Goal: Task Accomplishment & Management: Use online tool/utility

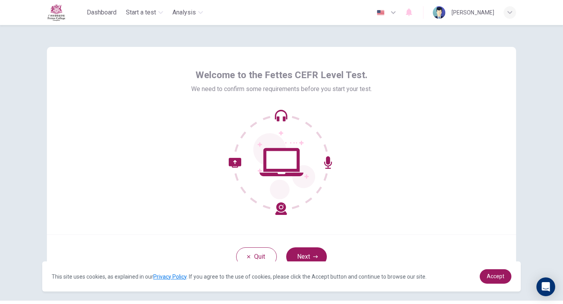
scroll to position [22, 0]
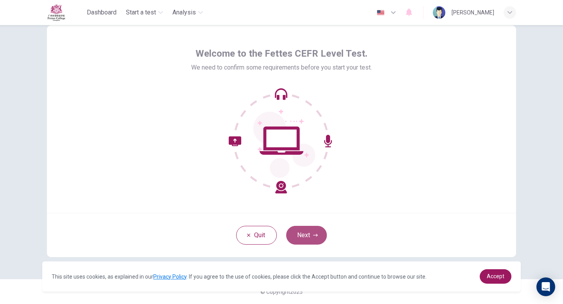
click at [307, 239] on button "Next" at bounding box center [306, 235] width 41 height 19
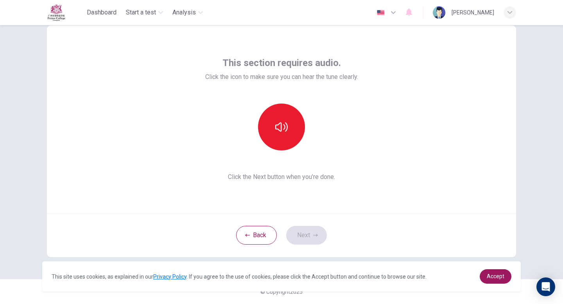
click at [305, 236] on div "Back Next" at bounding box center [281, 235] width 469 height 44
click at [282, 116] on button "button" at bounding box center [281, 127] width 47 height 47
click at [308, 234] on button "Next" at bounding box center [306, 235] width 41 height 19
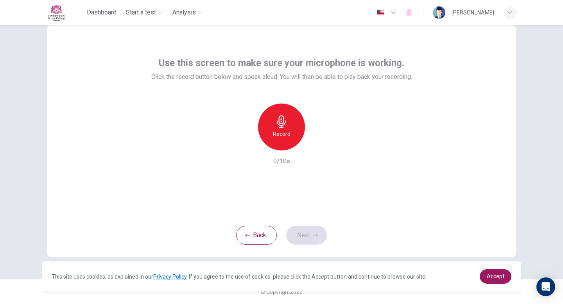
click at [271, 123] on div "Record" at bounding box center [281, 127] width 47 height 47
click at [283, 129] on h6 "Stop" at bounding box center [282, 133] width 12 height 9
click at [313, 236] on icon "button" at bounding box center [315, 235] width 5 height 5
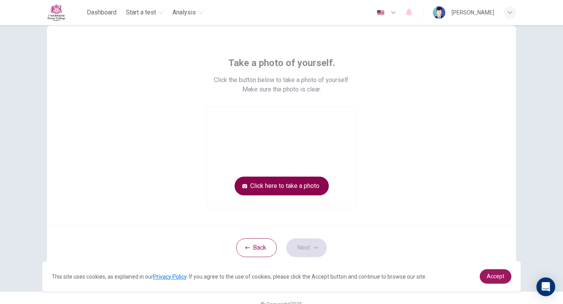
click at [295, 186] on button "Click here to take a photo" at bounding box center [282, 186] width 94 height 19
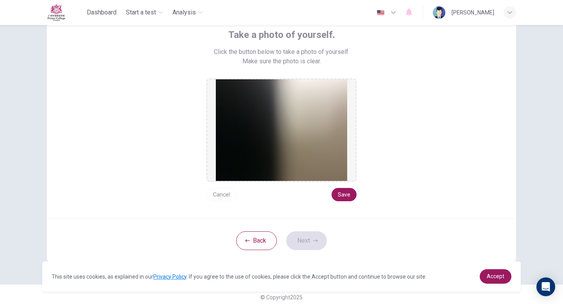
scroll to position [48, 0]
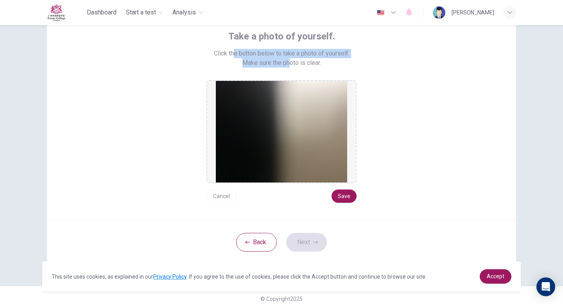
drag, startPoint x: 234, startPoint y: 53, endPoint x: 289, endPoint y: 65, distance: 56.1
click at [289, 66] on div "Take a photo of yourself. Click the button below to take a photo of yourself. M…" at bounding box center [282, 116] width 354 height 173
click at [289, 65] on span "Make sure the photo is clear." at bounding box center [282, 62] width 79 height 9
click at [225, 199] on button "Cancel" at bounding box center [222, 196] width 30 height 13
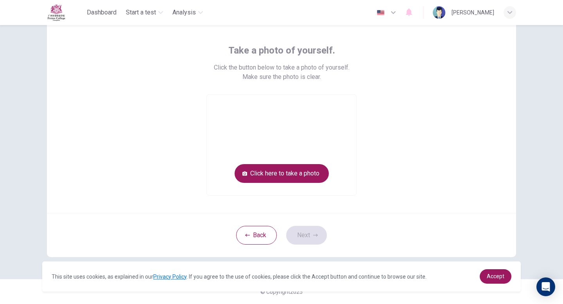
scroll to position [34, 0]
click at [265, 172] on button "Click here to take a photo" at bounding box center [282, 173] width 94 height 19
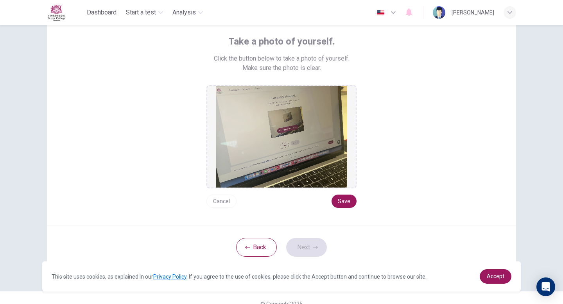
scroll to position [47, 0]
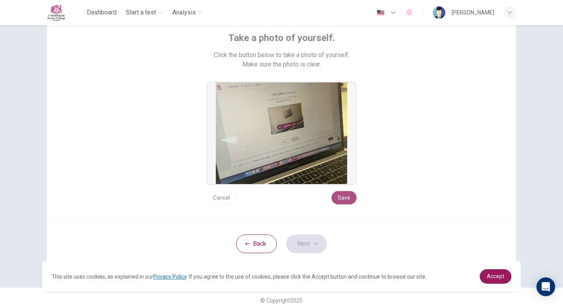
click at [345, 198] on button "Save" at bounding box center [344, 197] width 25 height 13
click at [344, 200] on button "Save" at bounding box center [344, 197] width 25 height 13
click at [309, 248] on button "Next" at bounding box center [306, 244] width 41 height 19
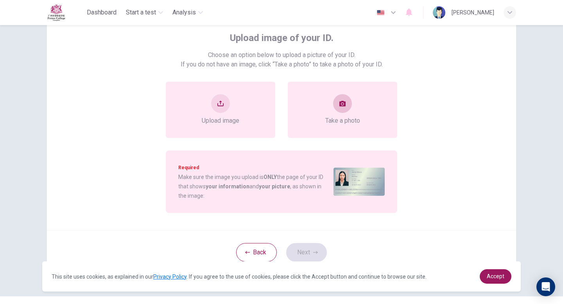
click at [325, 106] on div "Take a photo" at bounding box center [342, 109] width 35 height 31
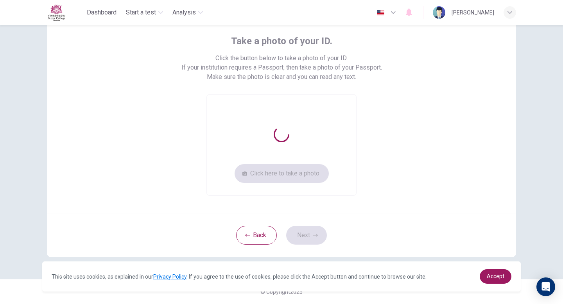
scroll to position [43, 0]
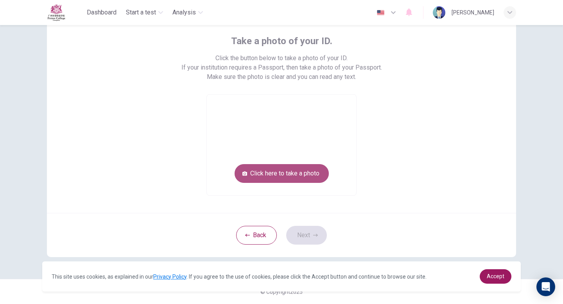
click at [281, 181] on button "Click here to take a photo" at bounding box center [282, 173] width 94 height 19
click at [268, 174] on button "Click here to take a photo" at bounding box center [282, 173] width 94 height 19
click at [280, 172] on button "Click here to take a photo" at bounding box center [282, 173] width 94 height 19
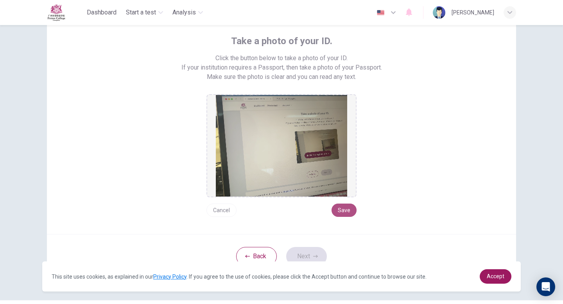
click at [343, 213] on button "Save" at bounding box center [344, 210] width 25 height 13
click at [305, 251] on button "Next" at bounding box center [306, 256] width 41 height 19
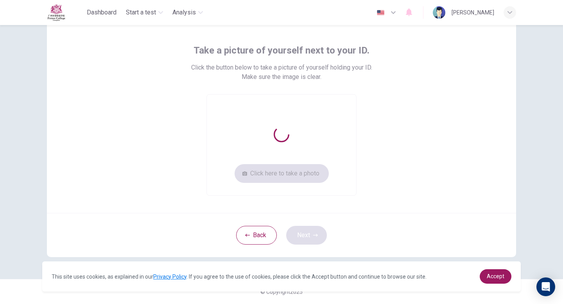
scroll to position [34, 0]
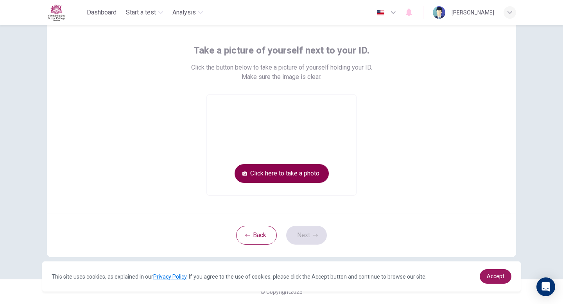
click at [285, 173] on button "Click here to take a photo" at bounding box center [282, 173] width 94 height 19
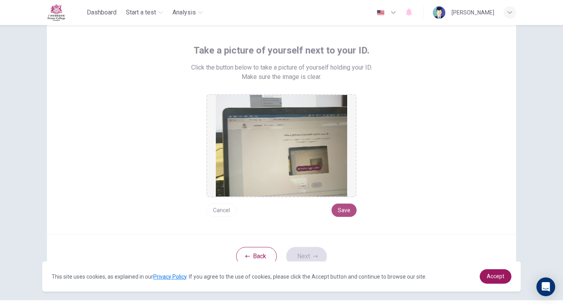
click at [350, 207] on button "Save" at bounding box center [344, 210] width 25 height 13
click at [318, 253] on button "Next" at bounding box center [306, 256] width 41 height 19
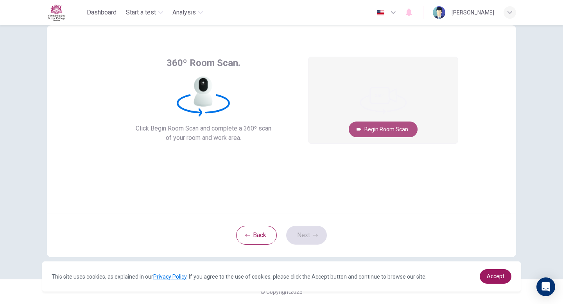
click at [390, 129] on button "Begin Room Scan" at bounding box center [383, 130] width 69 height 16
click at [378, 129] on button "Get ready!" at bounding box center [383, 130] width 45 height 16
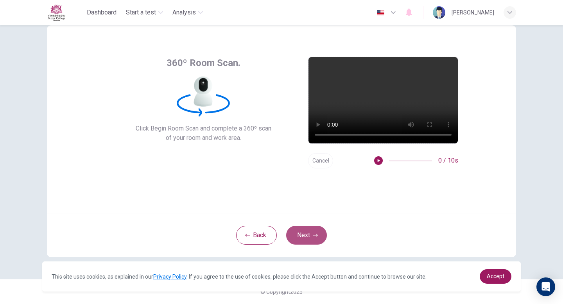
click at [310, 244] on button "Next" at bounding box center [306, 235] width 41 height 19
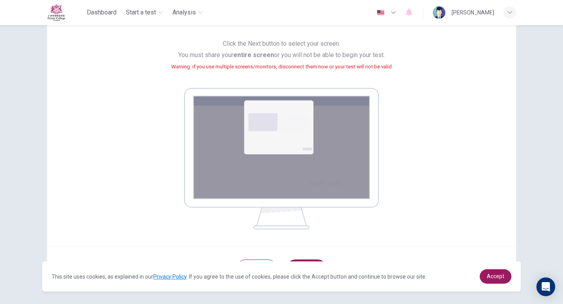
scroll to position [102, 0]
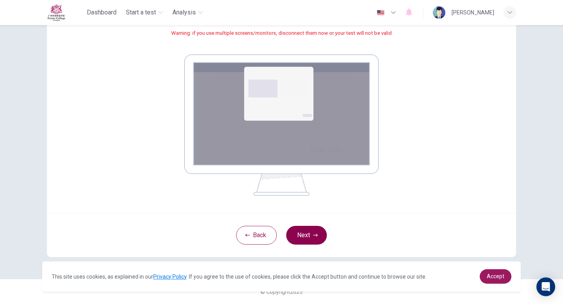
click at [307, 235] on button "Next" at bounding box center [306, 235] width 41 height 19
click at [311, 234] on button "Next" at bounding box center [306, 235] width 41 height 19
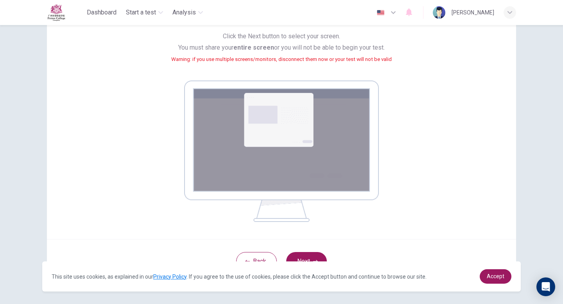
scroll to position [90, 0]
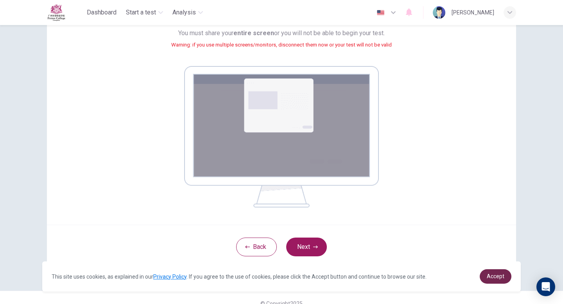
click at [498, 278] on span "Accept" at bounding box center [496, 276] width 18 height 6
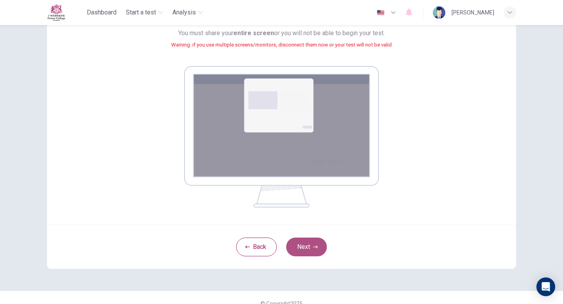
click at [307, 248] on button "Next" at bounding box center [306, 247] width 41 height 19
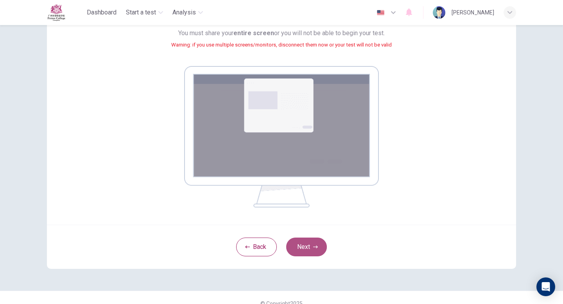
click at [307, 248] on button "Next" at bounding box center [306, 247] width 41 height 19
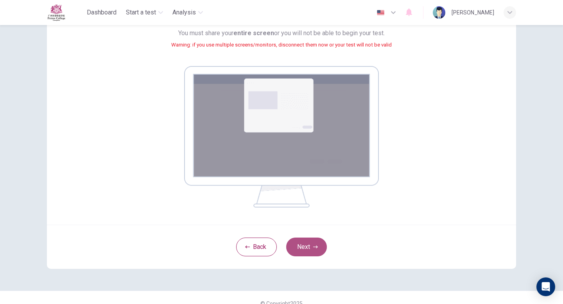
click at [307, 248] on button "Next" at bounding box center [306, 247] width 41 height 19
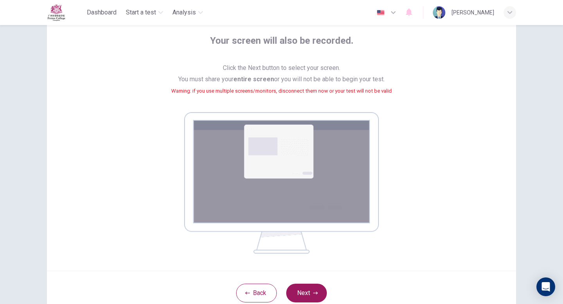
scroll to position [102, 0]
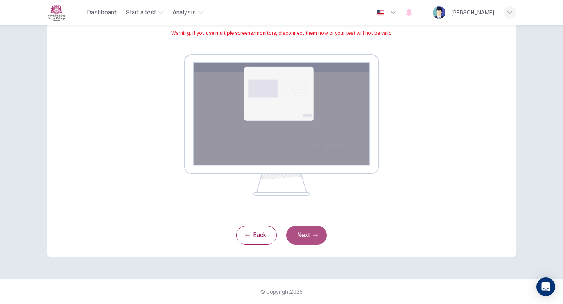
click at [309, 243] on button "Next" at bounding box center [306, 235] width 41 height 19
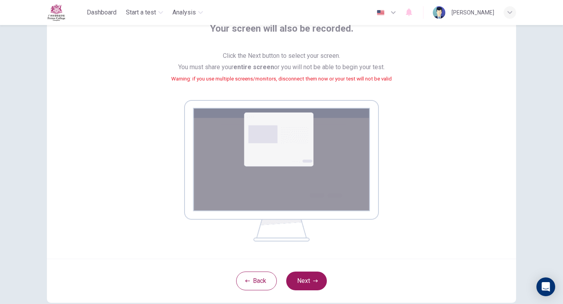
scroll to position [101, 0]
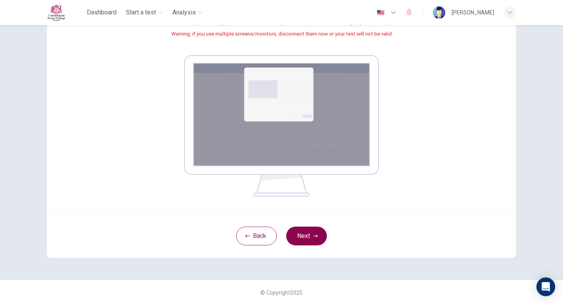
click at [304, 238] on button "Next" at bounding box center [306, 236] width 41 height 19
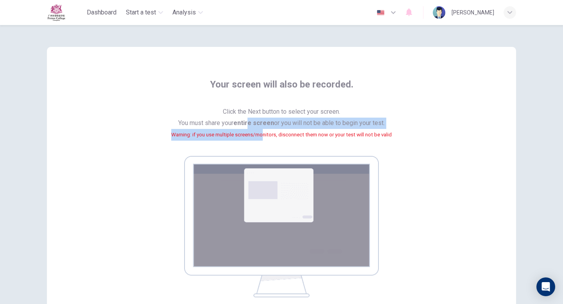
drag, startPoint x: 248, startPoint y: 126, endPoint x: 262, endPoint y: 137, distance: 18.1
click at [262, 137] on span "Click the Next button to select your screen. You must share your entire screen …" at bounding box center [281, 127] width 221 height 43
click at [262, 138] on small "Warning: if you use multiple screens/monitors, disconnect them now or your test…" at bounding box center [281, 135] width 221 height 6
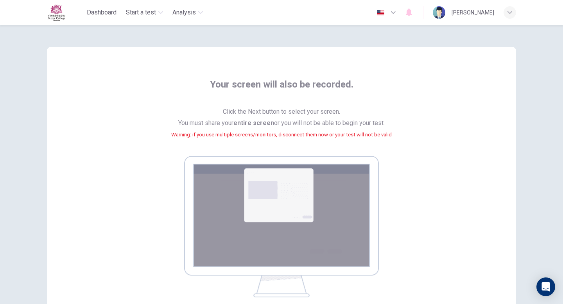
scroll to position [102, 0]
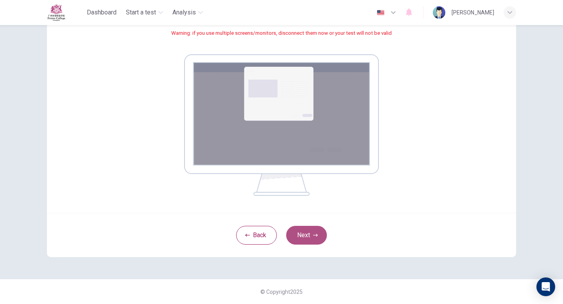
click at [310, 235] on button "Next" at bounding box center [306, 235] width 41 height 19
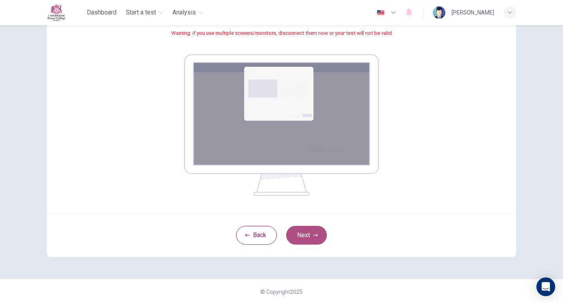
click at [310, 235] on button "Next" at bounding box center [306, 235] width 41 height 19
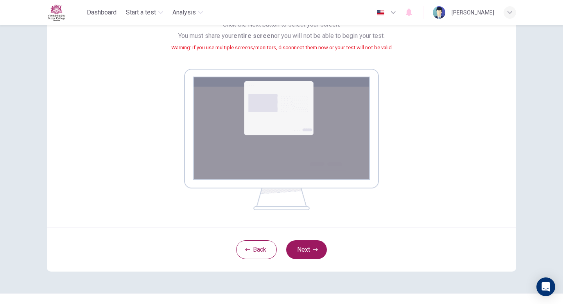
scroll to position [95, 0]
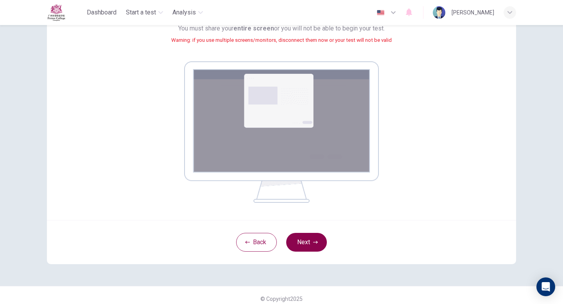
click at [313, 246] on button "Next" at bounding box center [306, 242] width 41 height 19
click at [313, 250] on button "Next" at bounding box center [306, 242] width 41 height 19
click at [312, 247] on button "Next" at bounding box center [306, 242] width 41 height 19
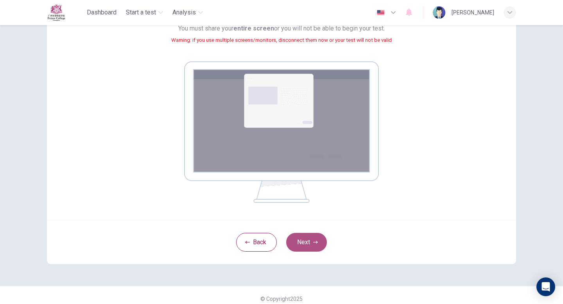
click at [312, 247] on button "Next" at bounding box center [306, 242] width 41 height 19
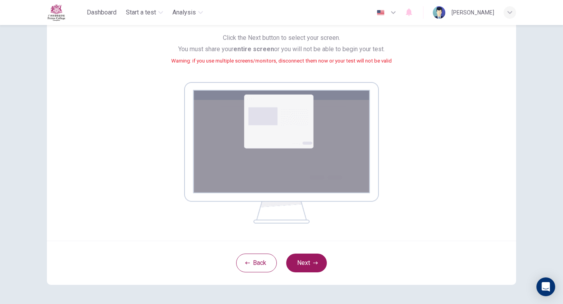
scroll to position [102, 0]
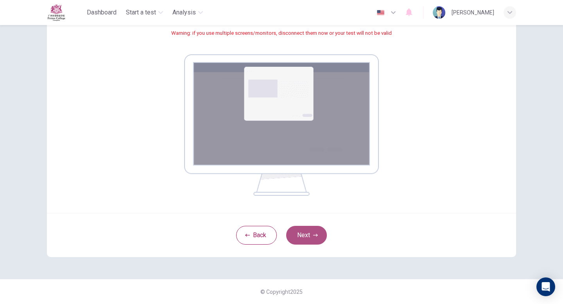
click at [305, 231] on button "Next" at bounding box center [306, 235] width 41 height 19
click at [305, 232] on button "Next" at bounding box center [306, 235] width 41 height 19
click at [305, 233] on button "Next" at bounding box center [306, 235] width 41 height 19
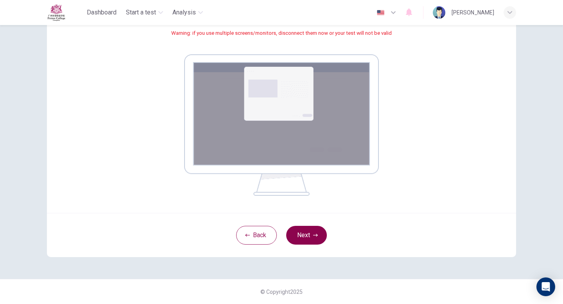
click at [305, 233] on button "Next" at bounding box center [306, 235] width 41 height 19
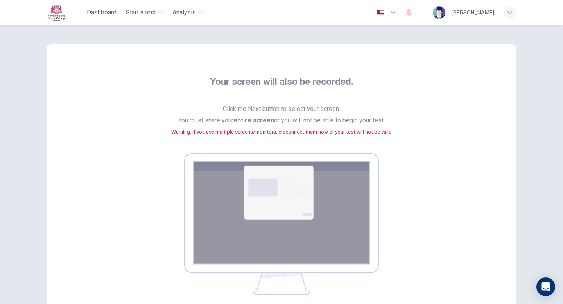
scroll to position [0, 0]
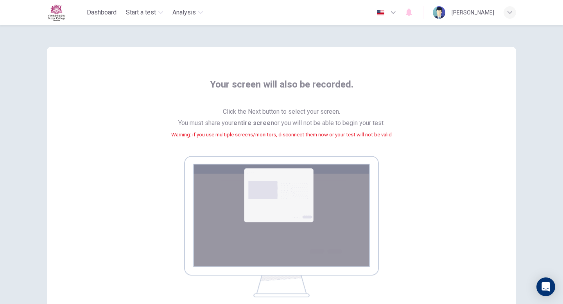
click at [230, 16] on div "Dashboard Start a test Analysis English en ​ [PERSON_NAME]" at bounding box center [281, 12] width 469 height 25
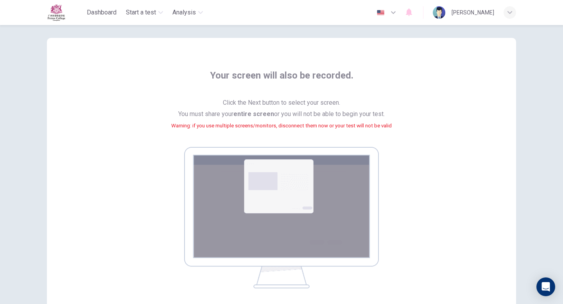
scroll to position [12, 0]
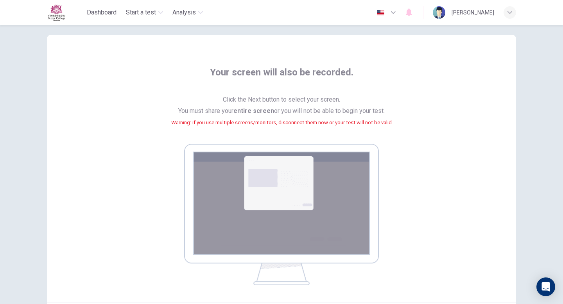
click at [219, 110] on span "Click the Next button to select your screen. You must share your entire screen …" at bounding box center [281, 115] width 221 height 43
drag, startPoint x: 230, startPoint y: 110, endPoint x: 284, endPoint y: 108, distance: 53.2
click at [284, 108] on span "Click the Next button to select your screen. You must share your entire screen …" at bounding box center [281, 115] width 221 height 43
click at [389, 106] on span "Click the Next button to select your screen. You must share your entire screen …" at bounding box center [281, 115] width 221 height 43
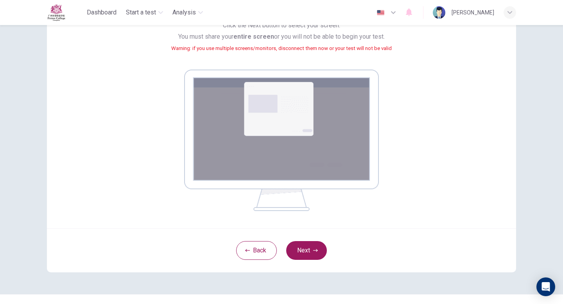
scroll to position [92, 0]
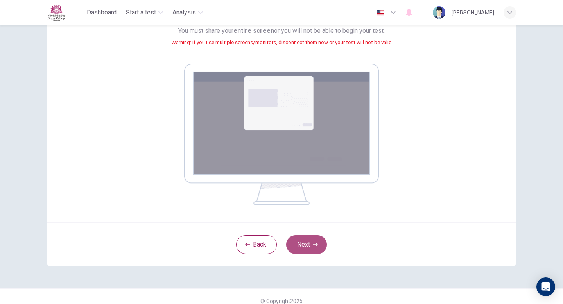
click at [315, 240] on button "Next" at bounding box center [306, 244] width 41 height 19
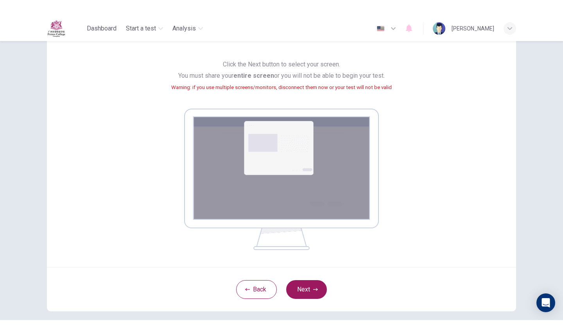
scroll to position [62, 0]
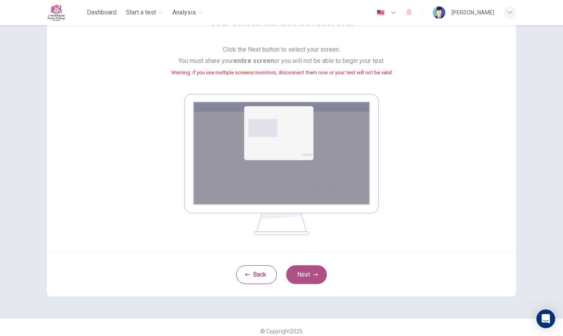
click at [308, 274] on button "Next" at bounding box center [306, 275] width 41 height 19
click at [307, 274] on button "Next" at bounding box center [306, 275] width 41 height 19
click at [548, 304] on icon "Open Intercom Messenger" at bounding box center [545, 319] width 9 height 10
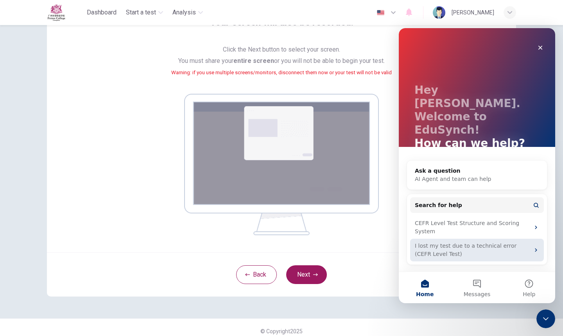
scroll to position [0, 0]
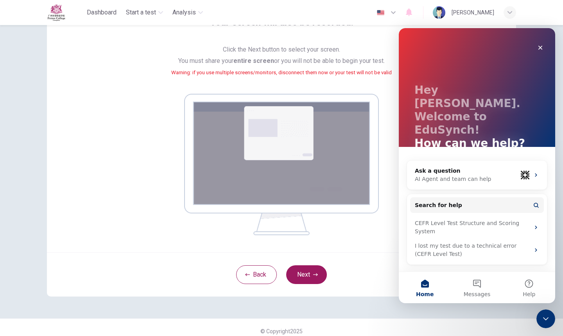
click at [373, 264] on div "Back Next" at bounding box center [281, 275] width 469 height 44
click at [538, 45] on icon "Close" at bounding box center [540, 48] width 6 height 6
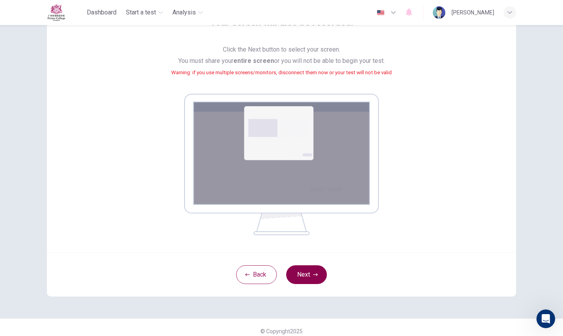
click at [308, 274] on button "Next" at bounding box center [306, 275] width 41 height 19
click at [442, 208] on div "Your screen will also be recorded. Click the Next button to select your screen.…" at bounding box center [282, 125] width 354 height 219
click at [307, 284] on button "Next" at bounding box center [306, 275] width 41 height 19
click at [307, 283] on button "Next" at bounding box center [306, 275] width 41 height 19
click at [307, 280] on button "Next" at bounding box center [306, 275] width 41 height 19
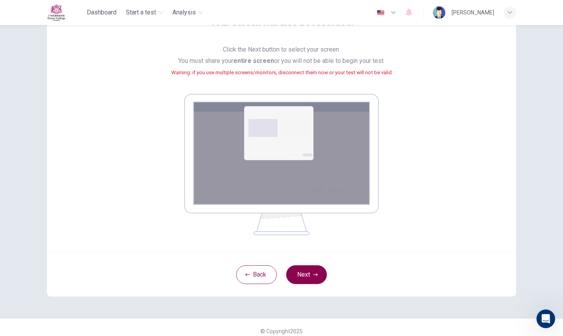
click at [307, 279] on button "Next" at bounding box center [306, 275] width 41 height 19
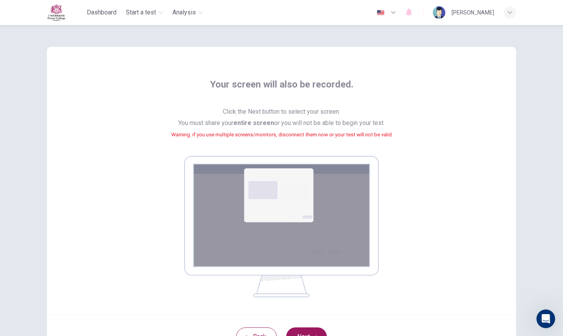
scroll to position [70, 0]
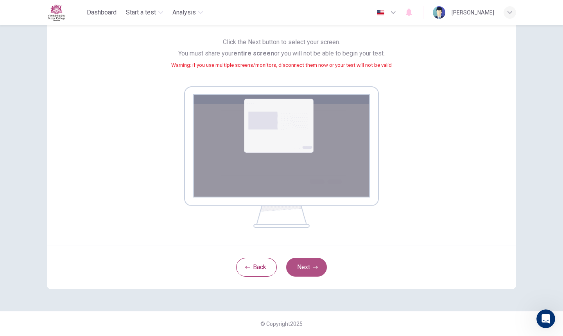
click at [323, 266] on button "Next" at bounding box center [306, 267] width 41 height 19
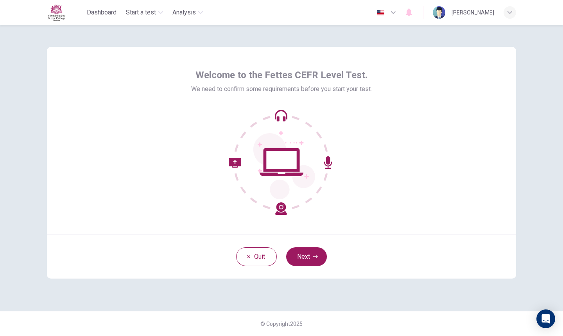
click at [302, 262] on button "Next" at bounding box center [306, 257] width 41 height 19
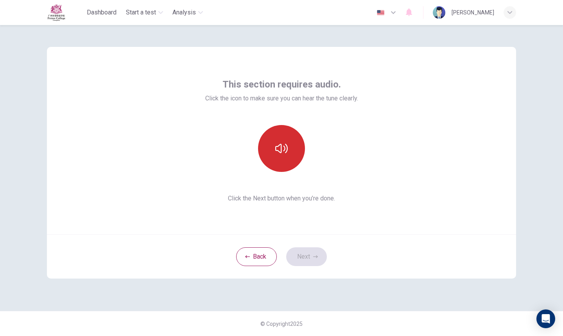
click at [287, 134] on button "button" at bounding box center [281, 148] width 47 height 47
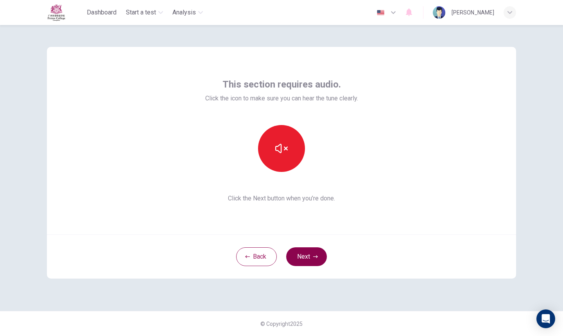
click at [313, 261] on button "Next" at bounding box center [306, 257] width 41 height 19
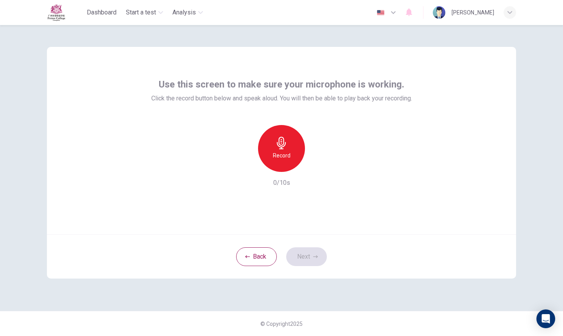
click at [275, 142] on div "Record" at bounding box center [281, 148] width 47 height 47
click at [280, 138] on icon "button" at bounding box center [281, 143] width 9 height 13
click at [312, 250] on button "Next" at bounding box center [306, 257] width 41 height 19
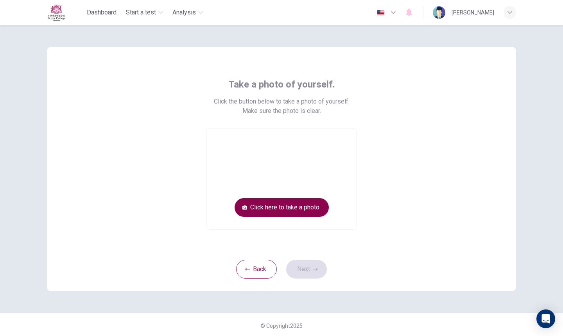
click at [287, 205] on button "Click here to take a photo" at bounding box center [282, 207] width 94 height 19
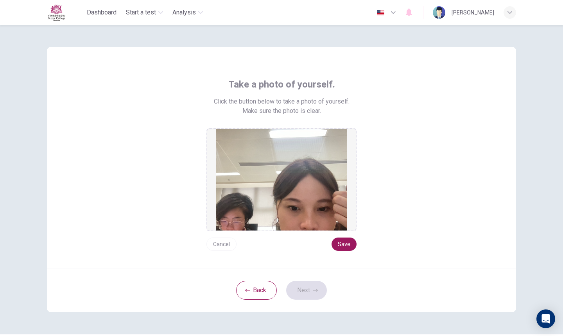
click at [347, 262] on div "Take a photo of yourself. Click the button below to take a photo of yourself. M…" at bounding box center [281, 157] width 469 height 221
click at [345, 241] on button "Save" at bounding box center [344, 244] width 25 height 13
click at [318, 286] on button "Next" at bounding box center [306, 290] width 41 height 19
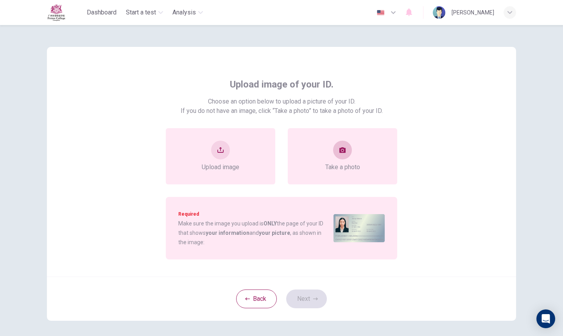
click at [348, 163] on span "Take a photo" at bounding box center [342, 167] width 35 height 9
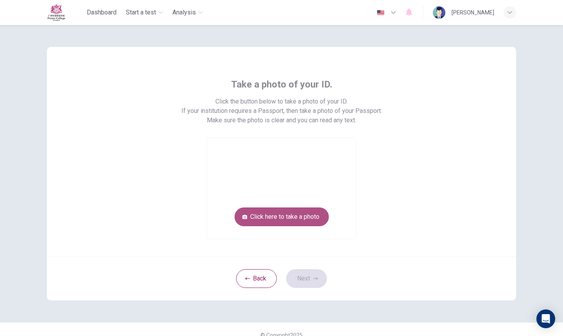
click at [303, 217] on button "Click here to take a photo" at bounding box center [282, 217] width 94 height 19
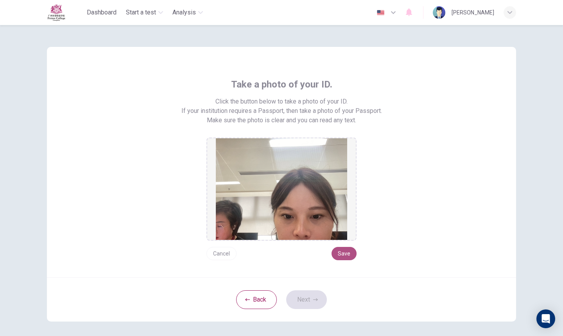
click at [340, 251] on button "Save" at bounding box center [344, 253] width 25 height 13
click at [312, 297] on button "Next" at bounding box center [306, 300] width 41 height 19
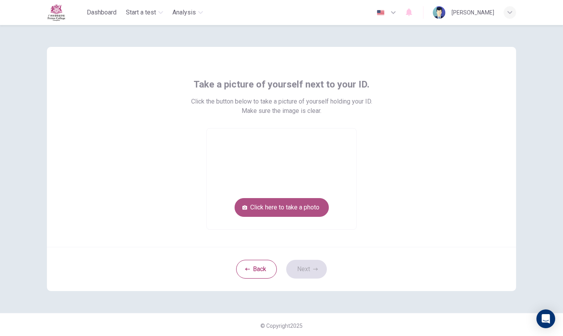
click at [309, 207] on button "Click here to take a photo" at bounding box center [282, 207] width 94 height 19
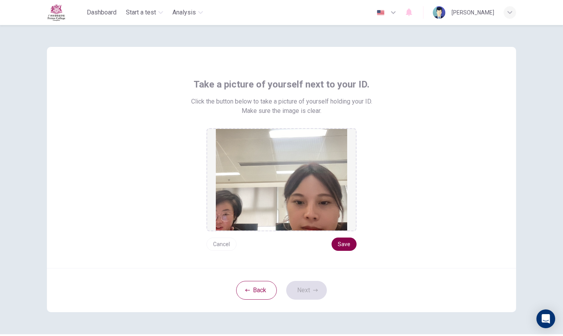
click at [343, 239] on button "Save" at bounding box center [344, 244] width 25 height 13
click at [348, 246] on button "Save" at bounding box center [344, 244] width 25 height 13
click at [314, 292] on icon "button" at bounding box center [315, 290] width 5 height 5
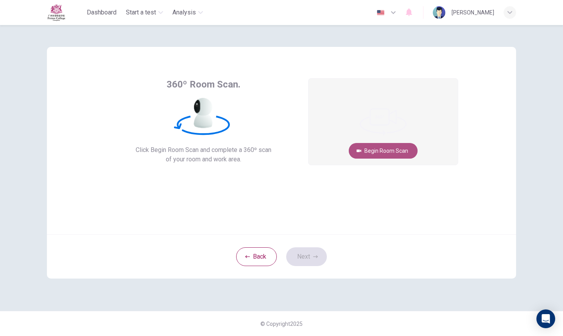
click at [388, 154] on button "Begin Room Scan" at bounding box center [383, 151] width 69 height 16
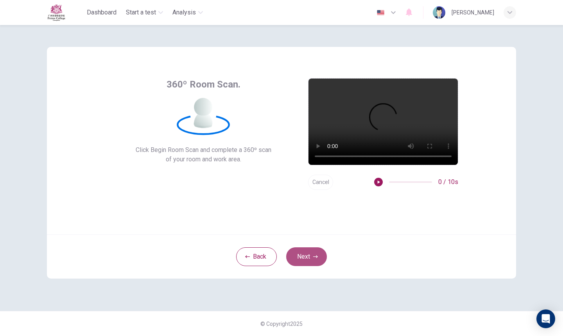
click at [305, 257] on button "Next" at bounding box center [306, 257] width 41 height 19
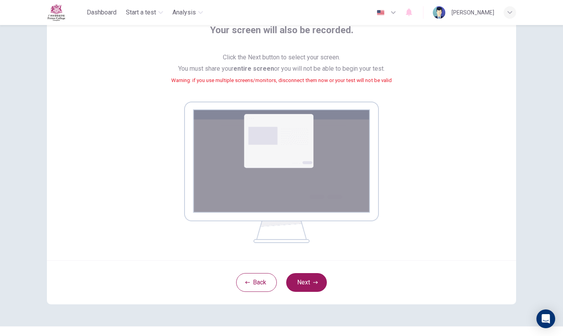
scroll to position [55, 0]
click at [311, 280] on button "Next" at bounding box center [306, 282] width 41 height 19
click at [311, 281] on button "Next" at bounding box center [306, 282] width 41 height 19
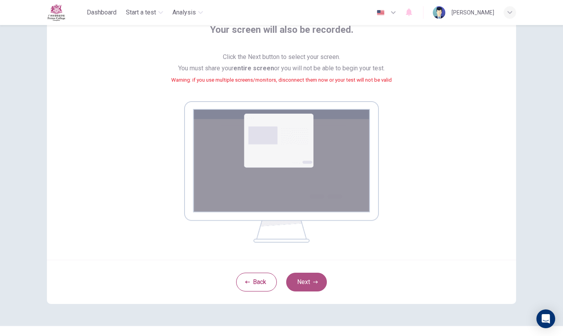
click at [311, 281] on button "Next" at bounding box center [306, 282] width 41 height 19
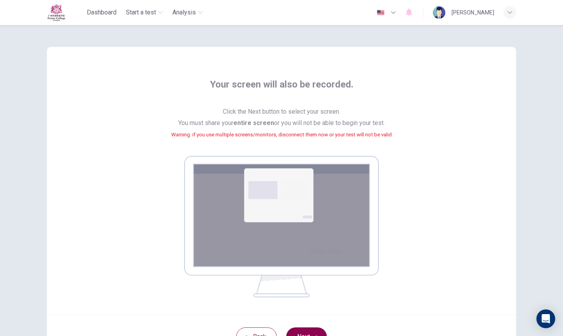
scroll to position [18, 0]
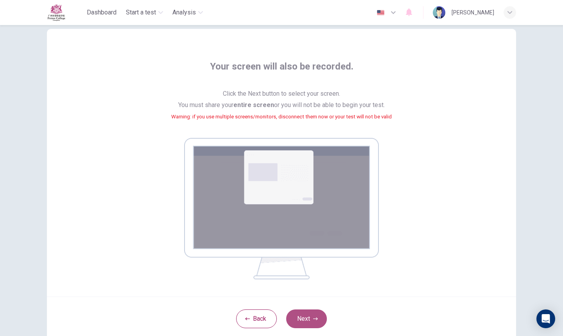
click at [303, 314] on button "Next" at bounding box center [306, 319] width 41 height 19
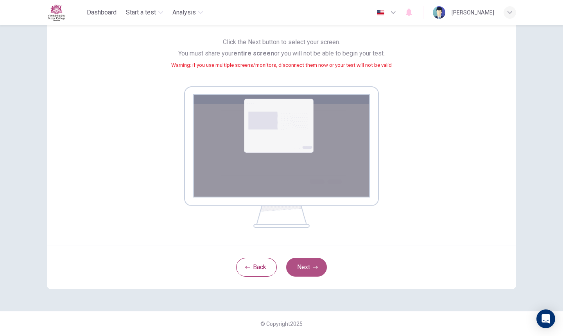
click at [317, 260] on button "Next" at bounding box center [306, 267] width 41 height 19
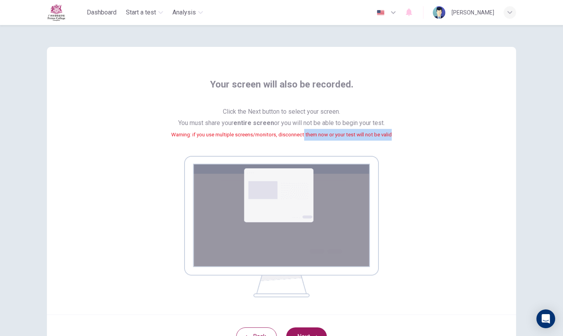
drag, startPoint x: 304, startPoint y: 134, endPoint x: 347, endPoint y: 140, distance: 44.3
click at [347, 141] on span "Click the Next button to select your screen. You must share your entire screen …" at bounding box center [281, 127] width 221 height 43
click at [347, 140] on span "Click the Next button to select your screen. You must share your entire screen …" at bounding box center [281, 127] width 221 height 43
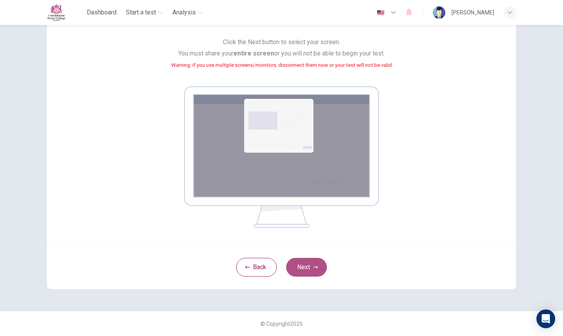
click at [307, 267] on button "Next" at bounding box center [306, 267] width 41 height 19
click at [306, 267] on button "Next" at bounding box center [306, 267] width 41 height 19
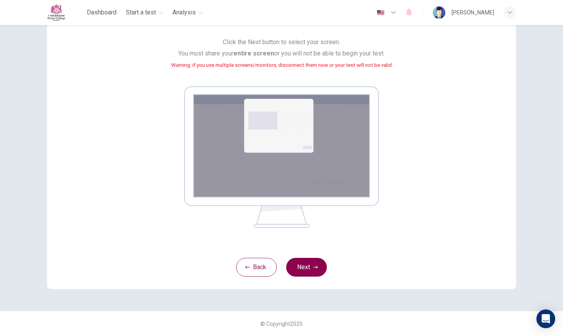
click at [306, 267] on button "Next" at bounding box center [306, 267] width 41 height 19
click at [303, 278] on div "Back Next" at bounding box center [281, 267] width 469 height 44
click at [303, 267] on button "Next" at bounding box center [306, 267] width 41 height 19
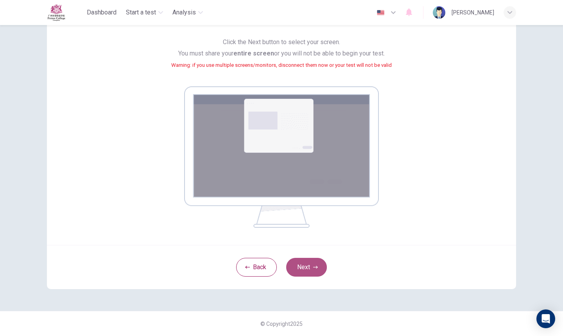
click at [303, 267] on button "Next" at bounding box center [306, 267] width 41 height 19
click at [309, 274] on button "Next" at bounding box center [306, 267] width 41 height 19
click at [309, 271] on button "Next" at bounding box center [306, 267] width 41 height 19
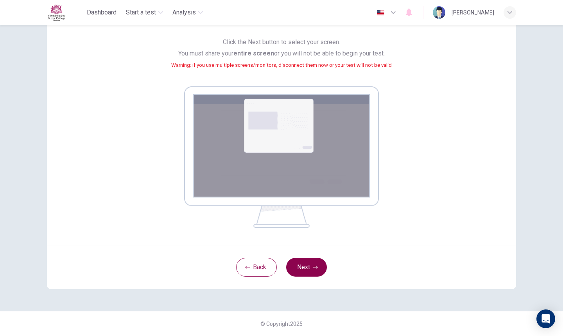
click at [309, 271] on button "Next" at bounding box center [306, 267] width 41 height 19
click at [330, 273] on div "Back Next" at bounding box center [281, 267] width 469 height 44
click at [317, 273] on button "Next" at bounding box center [306, 267] width 41 height 19
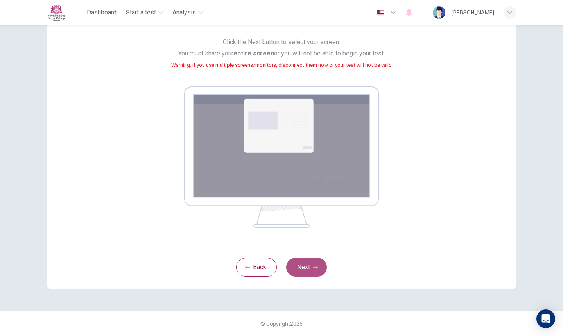
click at [317, 273] on button "Next" at bounding box center [306, 267] width 41 height 19
click at [317, 274] on button "Next" at bounding box center [306, 267] width 41 height 19
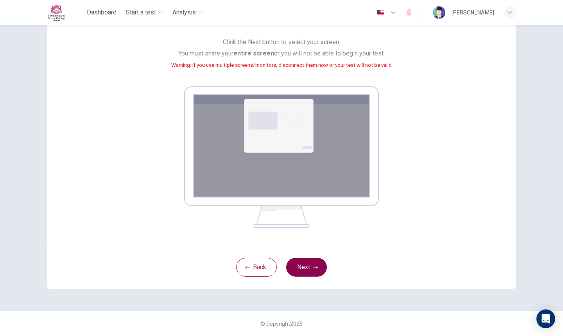
scroll to position [0, 0]
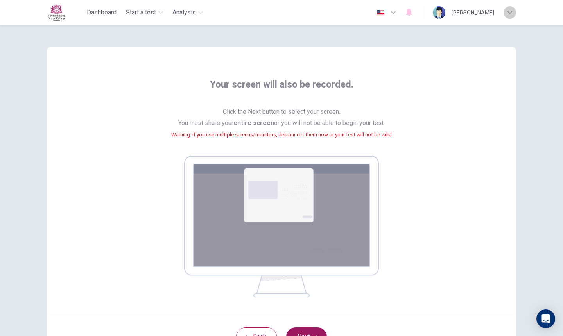
click at [509, 12] on icon "button" at bounding box center [510, 12] width 5 height 3
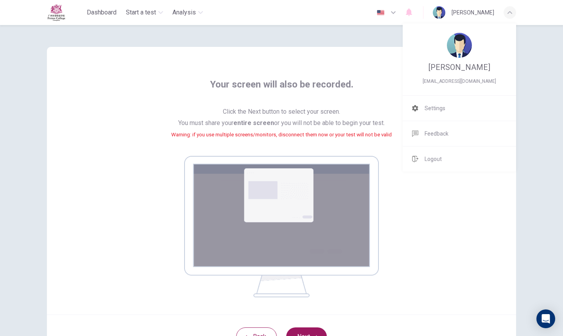
click at [509, 13] on div at bounding box center [281, 168] width 563 height 336
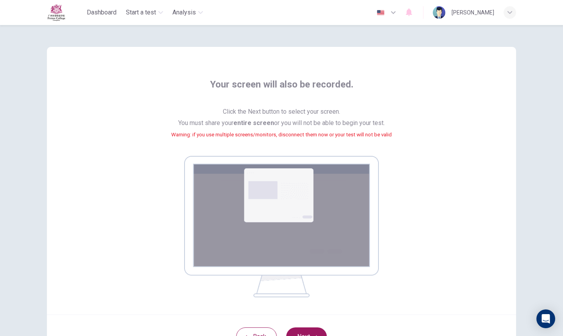
scroll to position [70, 0]
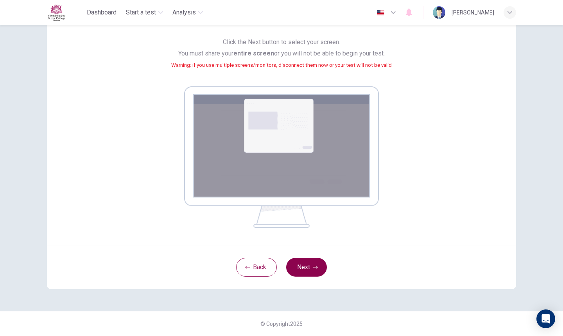
click at [312, 259] on button "Next" at bounding box center [306, 267] width 41 height 19
click at [307, 270] on button "Next" at bounding box center [306, 267] width 41 height 19
